Goal: Task Accomplishment & Management: Manage account settings

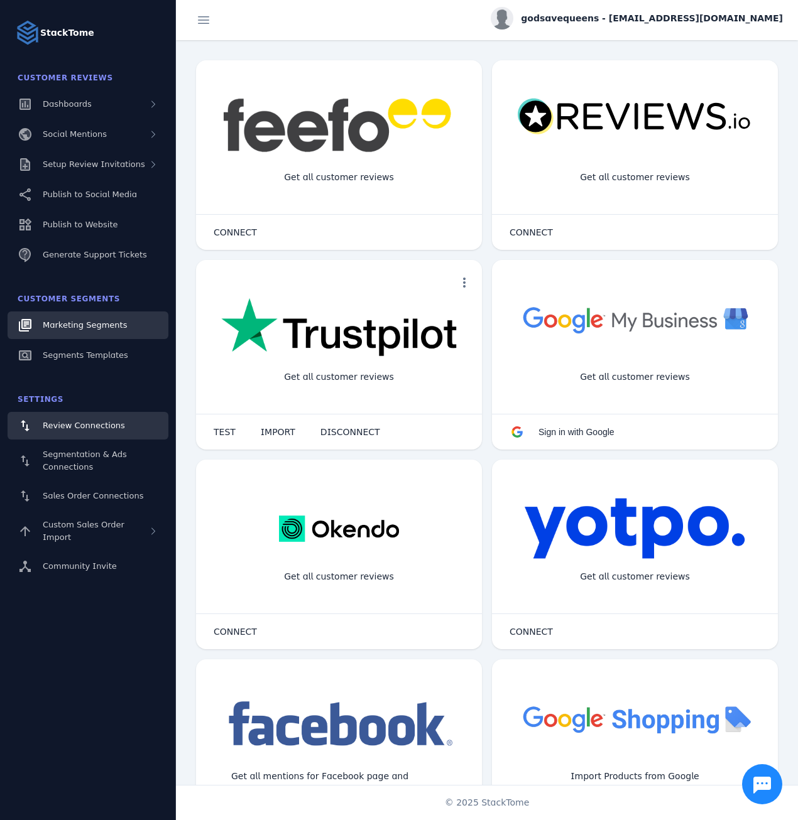
click at [90, 323] on span "Marketing Segments" at bounding box center [85, 324] width 84 height 9
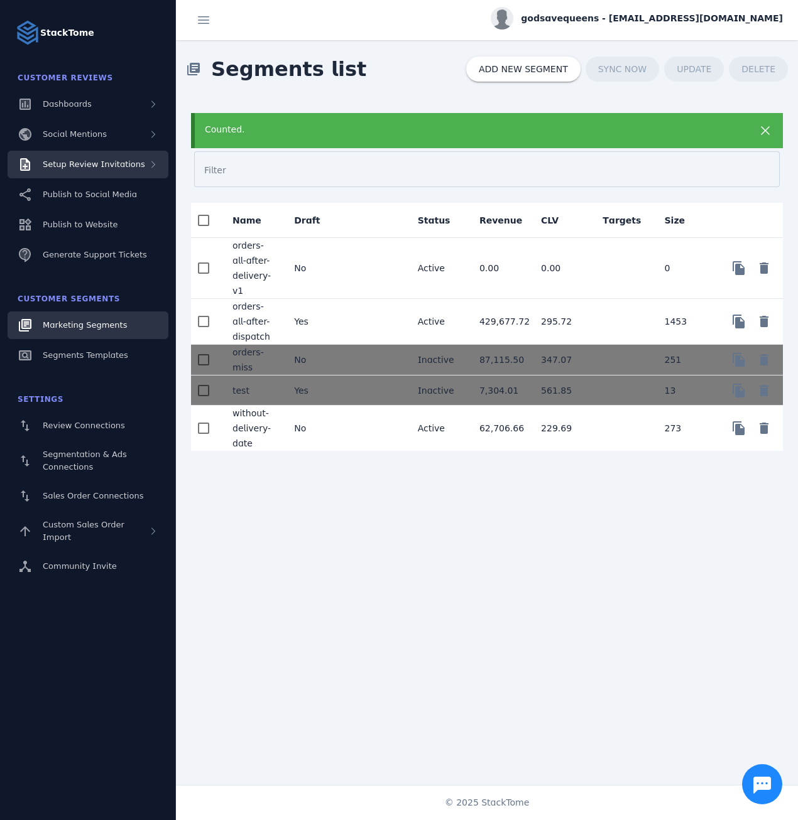
click at [92, 175] on div "Setup Review Invitations" at bounding box center [88, 165] width 161 height 28
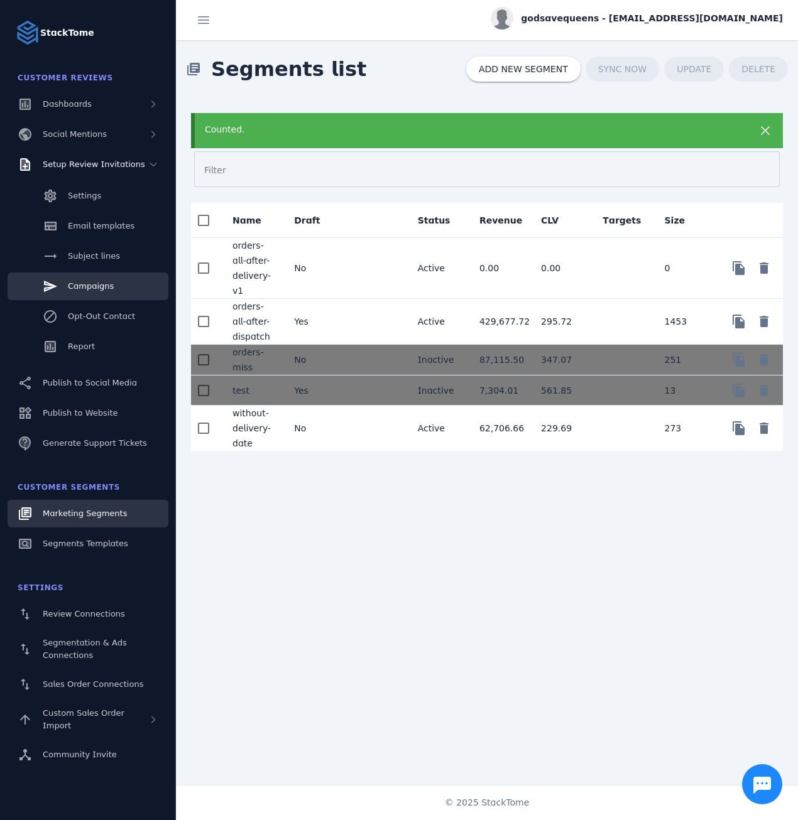
click at [81, 285] on span "Campaigns" at bounding box center [91, 285] width 46 height 9
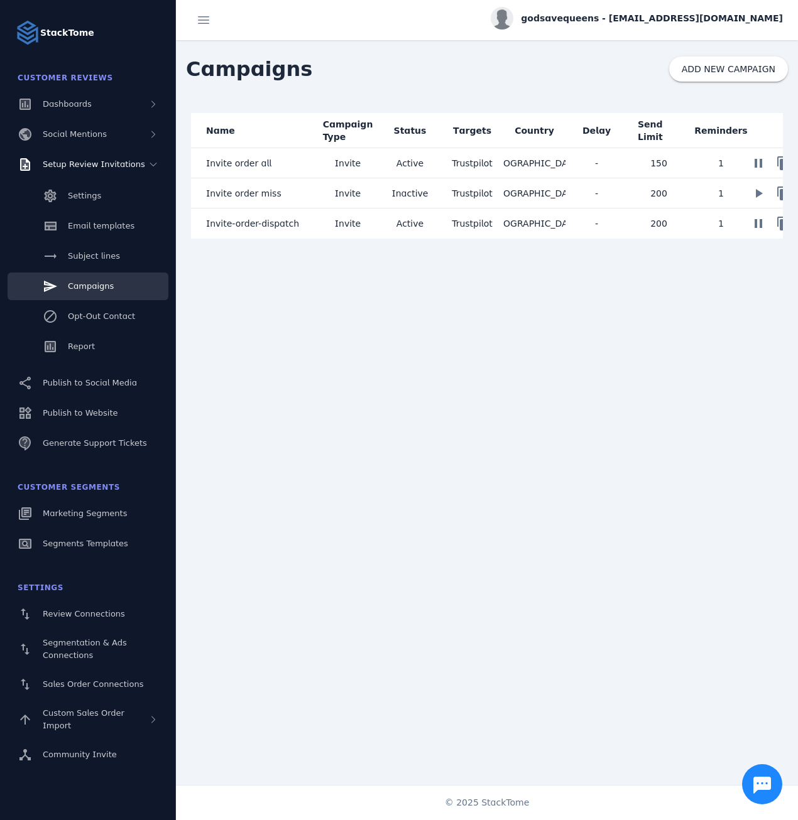
click at [374, 159] on mat-cell "Invite" at bounding box center [348, 163] width 62 height 30
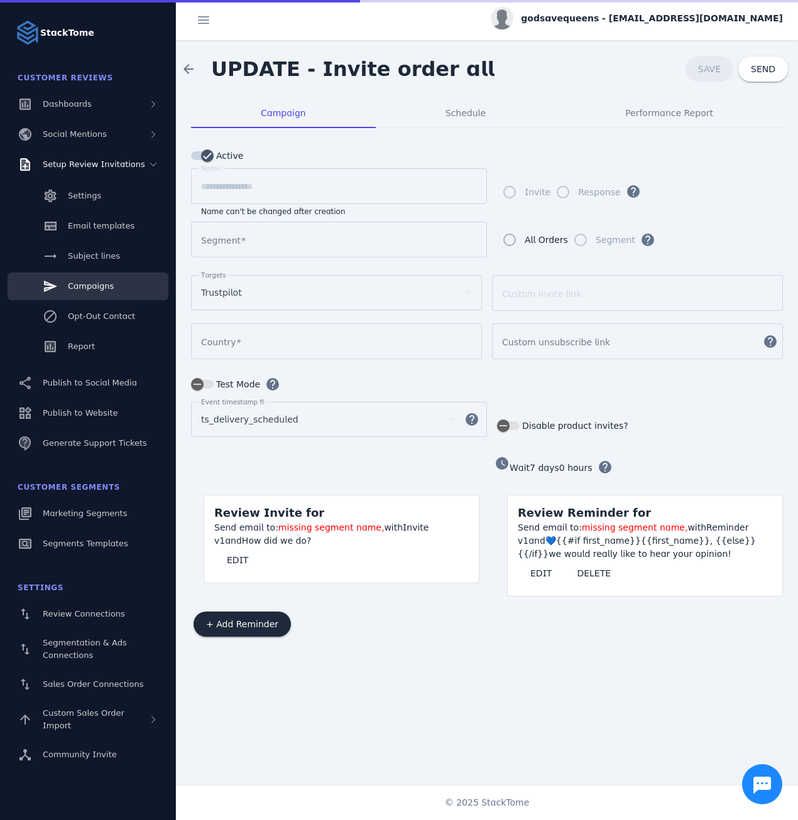
type input "**********"
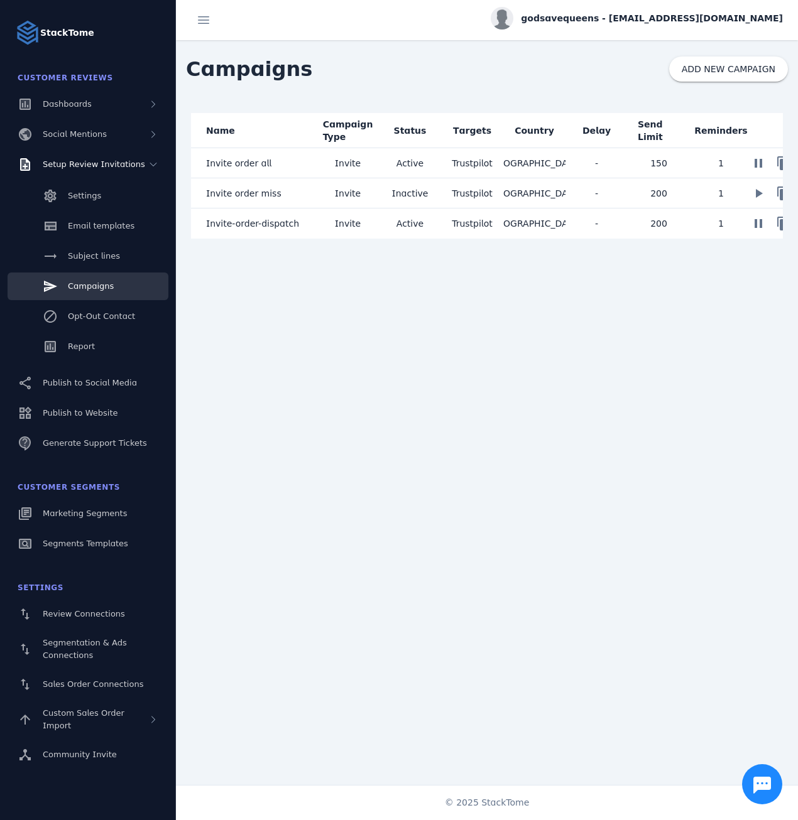
click at [335, 215] on mat-cell "Invite" at bounding box center [348, 223] width 62 height 30
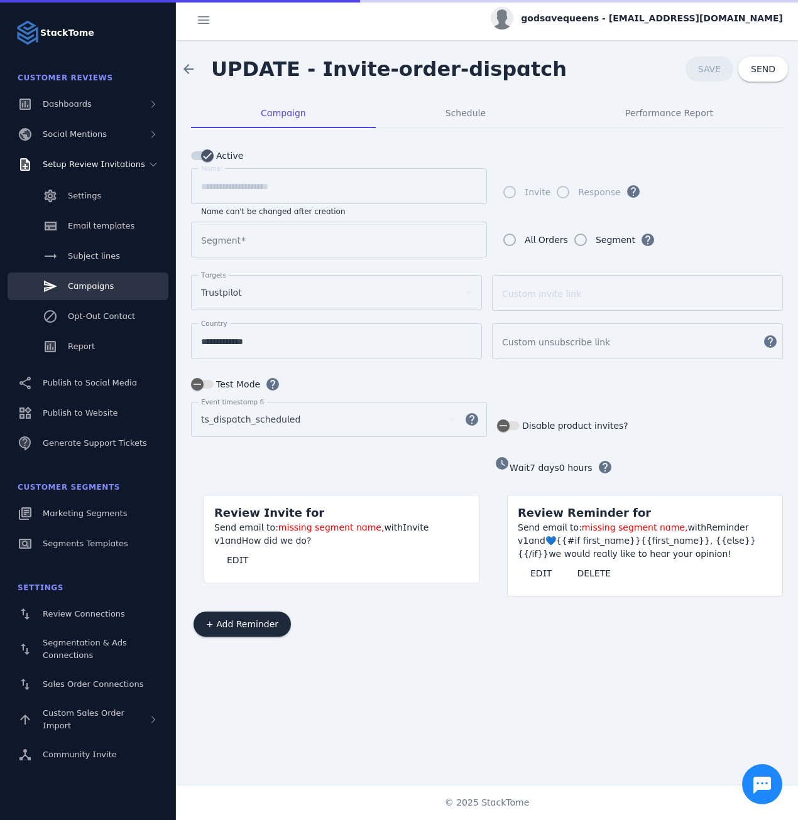
type input "**********"
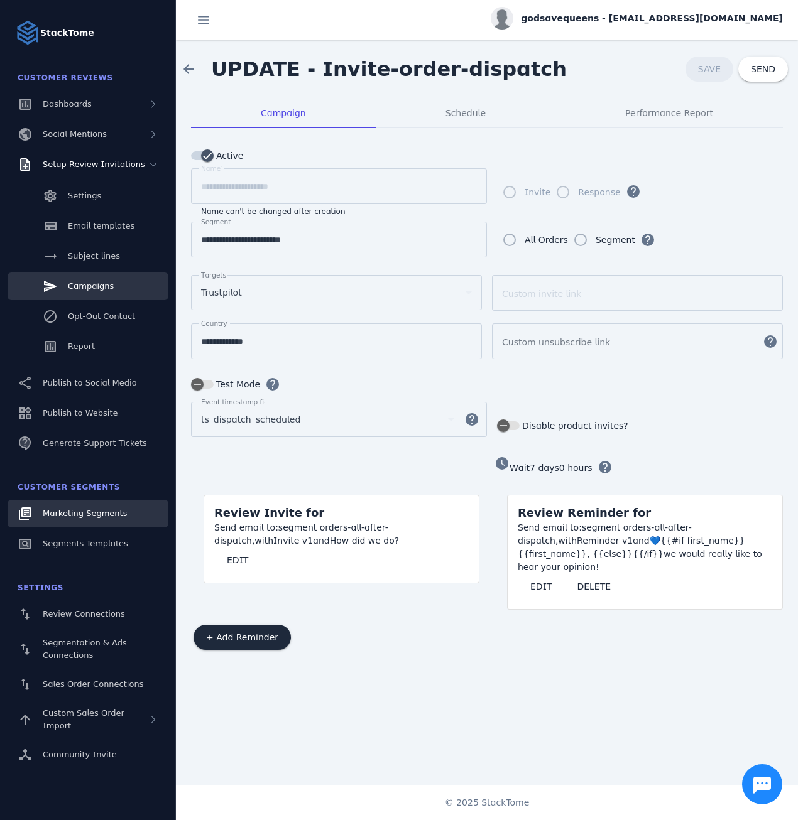
click at [84, 507] on link "Marketing Segments" at bounding box center [88, 514] width 161 height 28
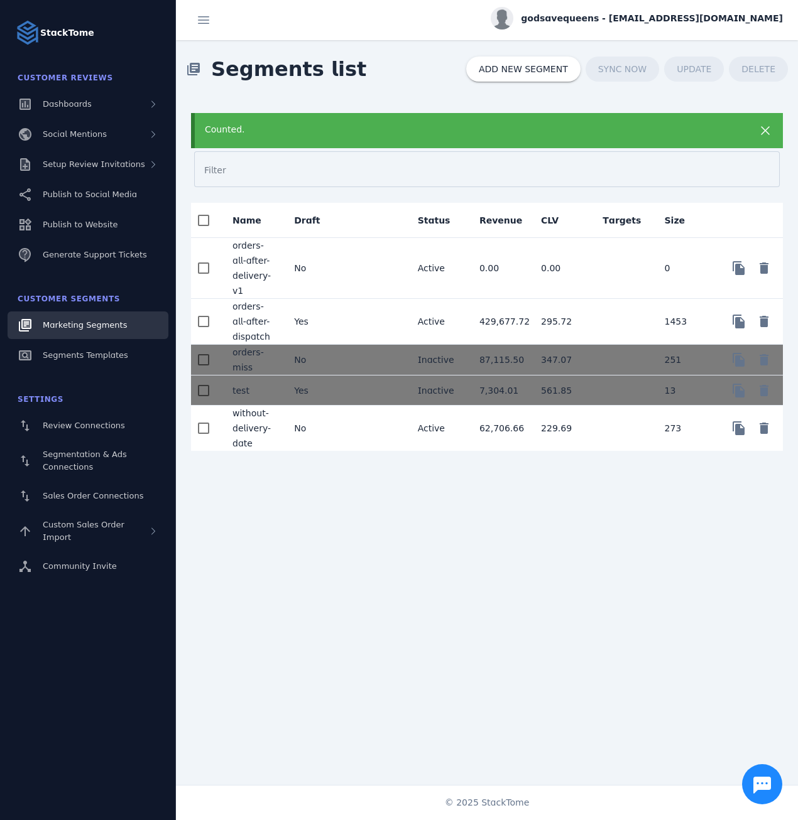
click at [326, 258] on mat-cell "No" at bounding box center [315, 268] width 62 height 61
click at [327, 320] on mat-cell "Yes" at bounding box center [315, 322] width 62 height 46
click at [656, 17] on span "godsavequeens - cs_gsqus@stacktome.com" at bounding box center [652, 18] width 262 height 13
click at [706, 117] on icon at bounding box center [709, 121] width 15 height 15
